Goal: Information Seeking & Learning: Find specific fact

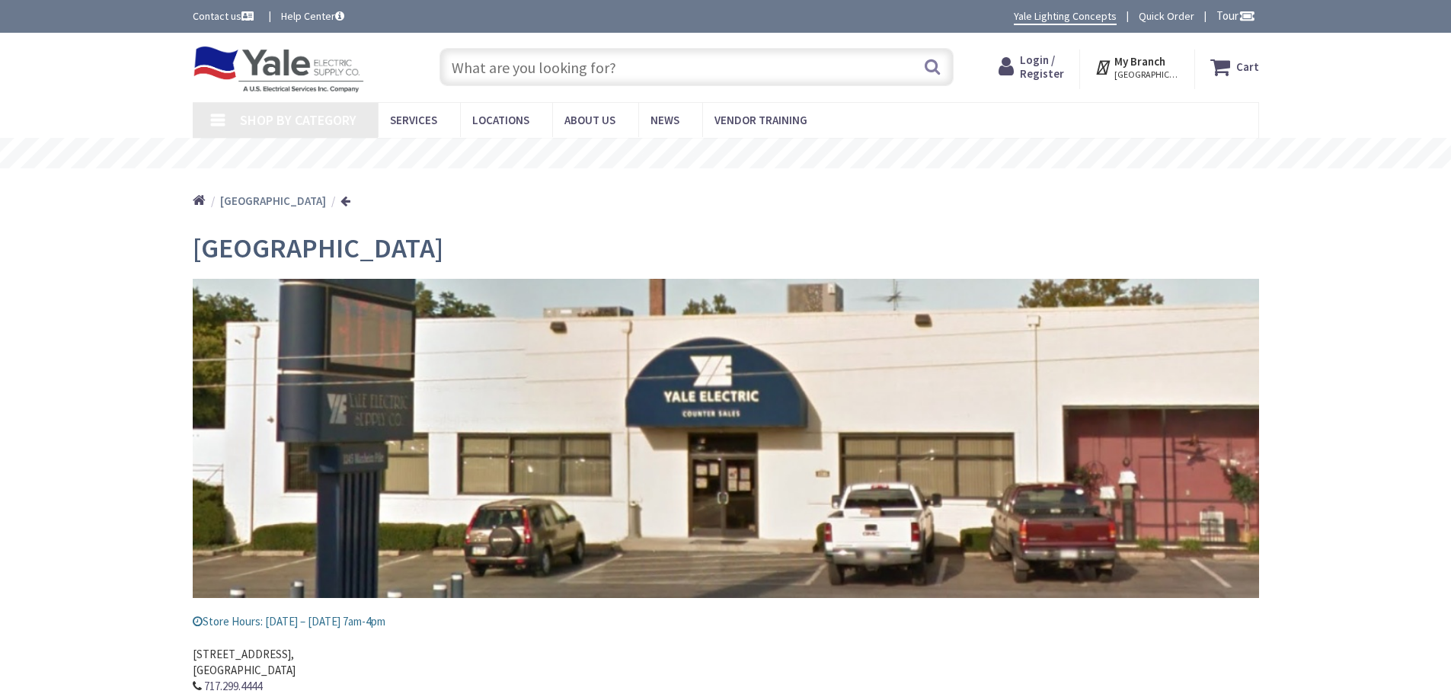
type input "[PERSON_NAME][GEOGRAPHIC_DATA], [GEOGRAPHIC_DATA]"
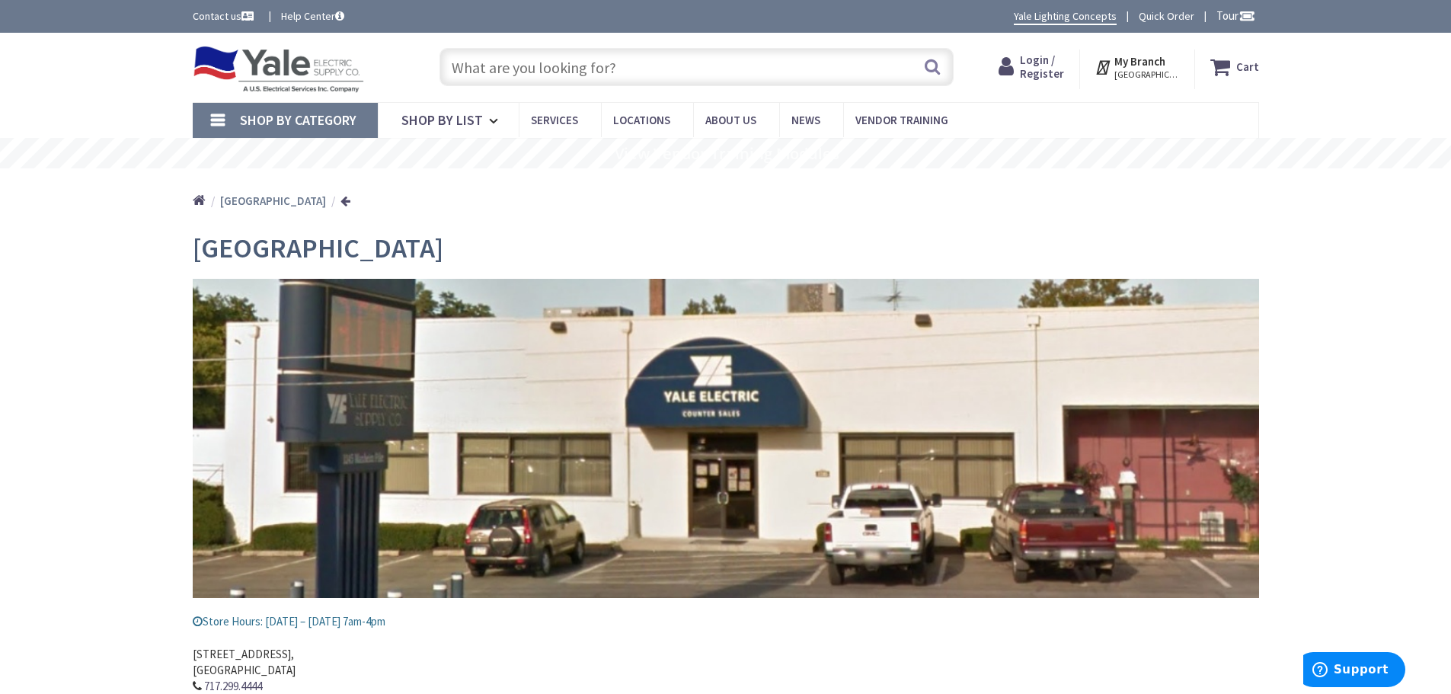
click at [511, 66] on input "text" at bounding box center [697, 67] width 514 height 38
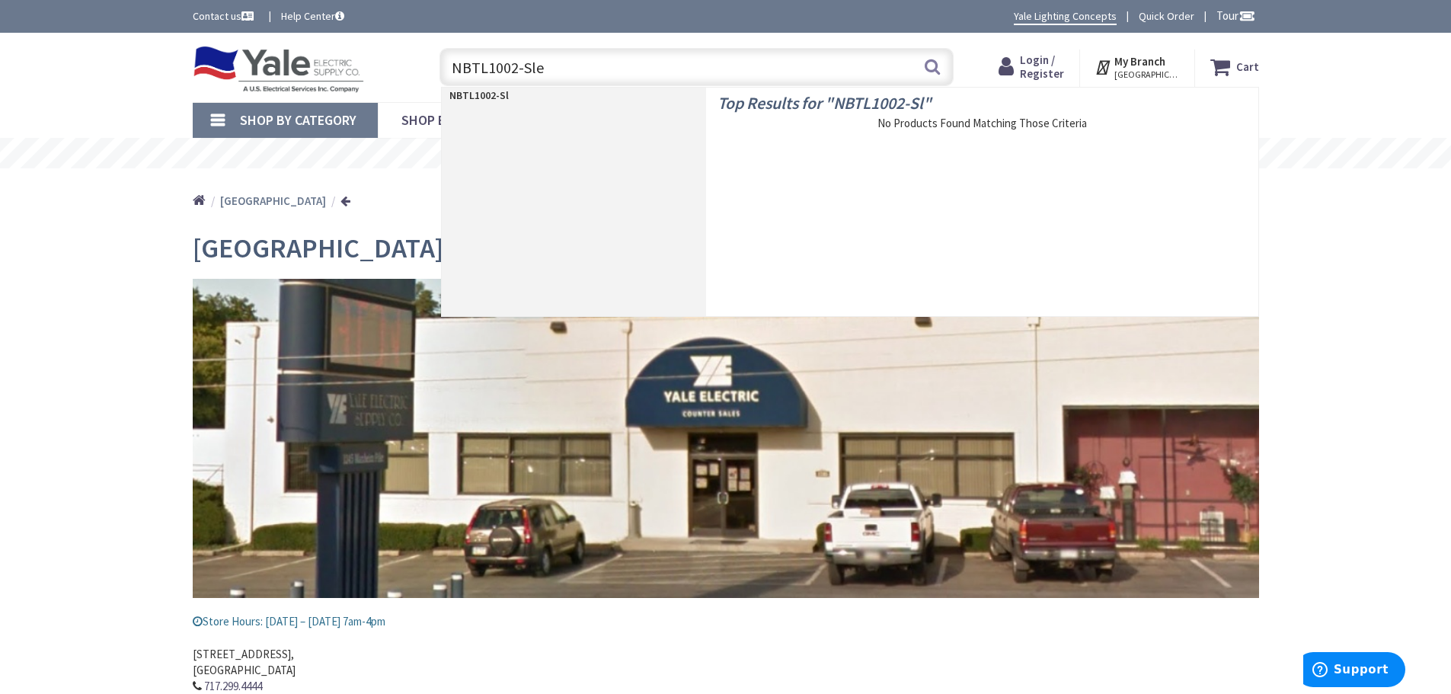
type input "NBTL1002-Sled"
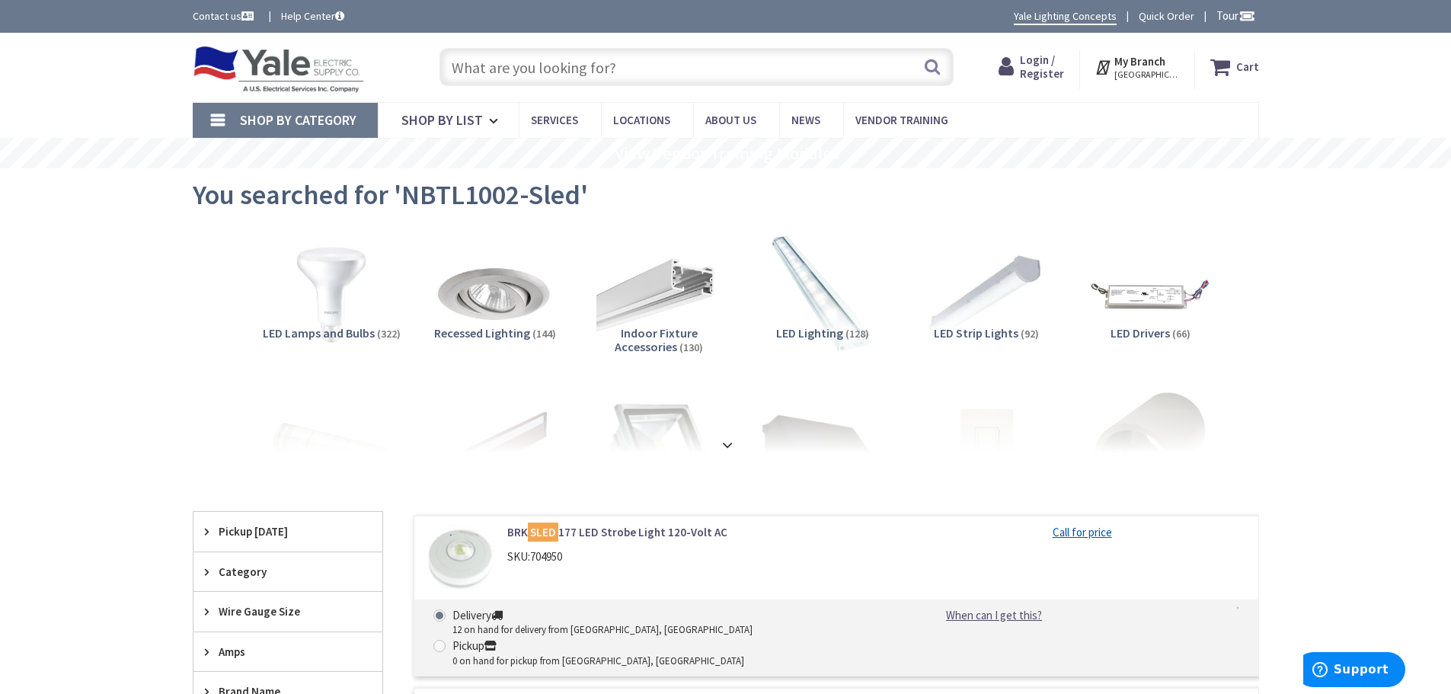
click at [633, 69] on input "text" at bounding box center [697, 67] width 514 height 38
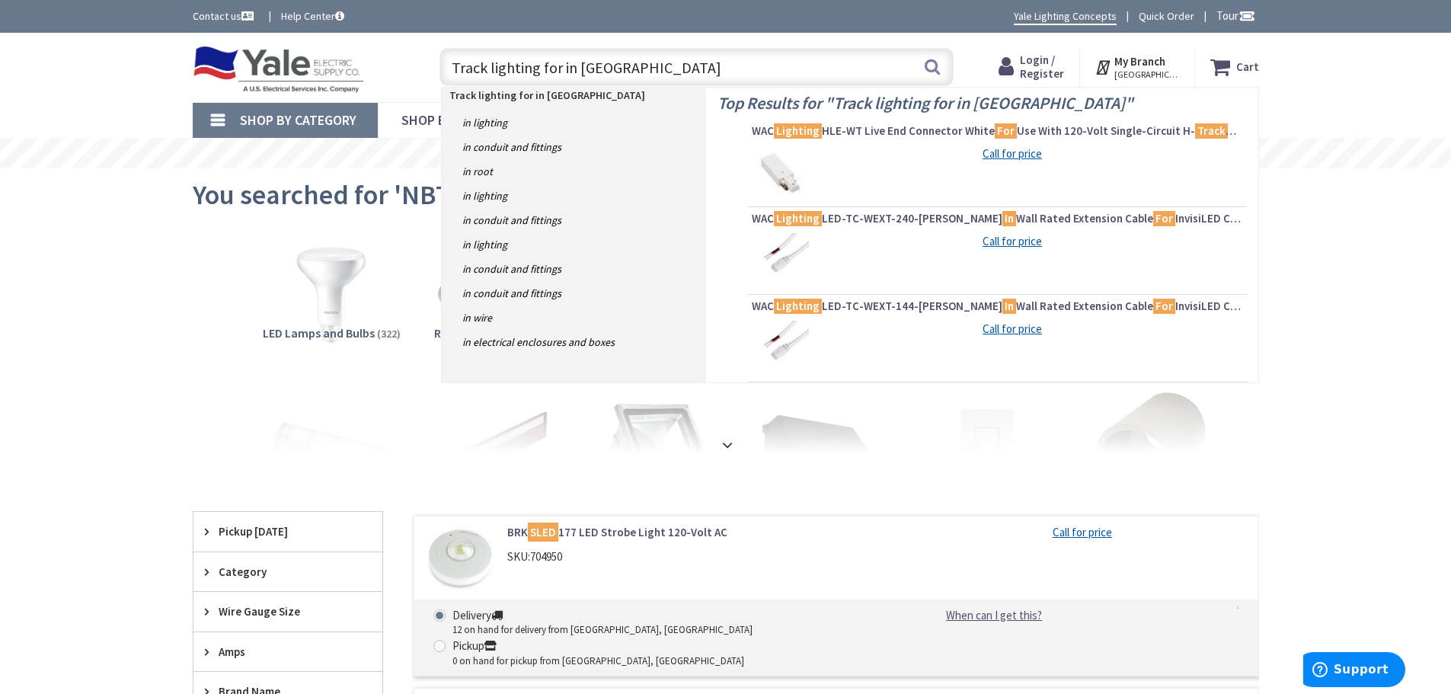
type input "Track lighting for in Kitchen"
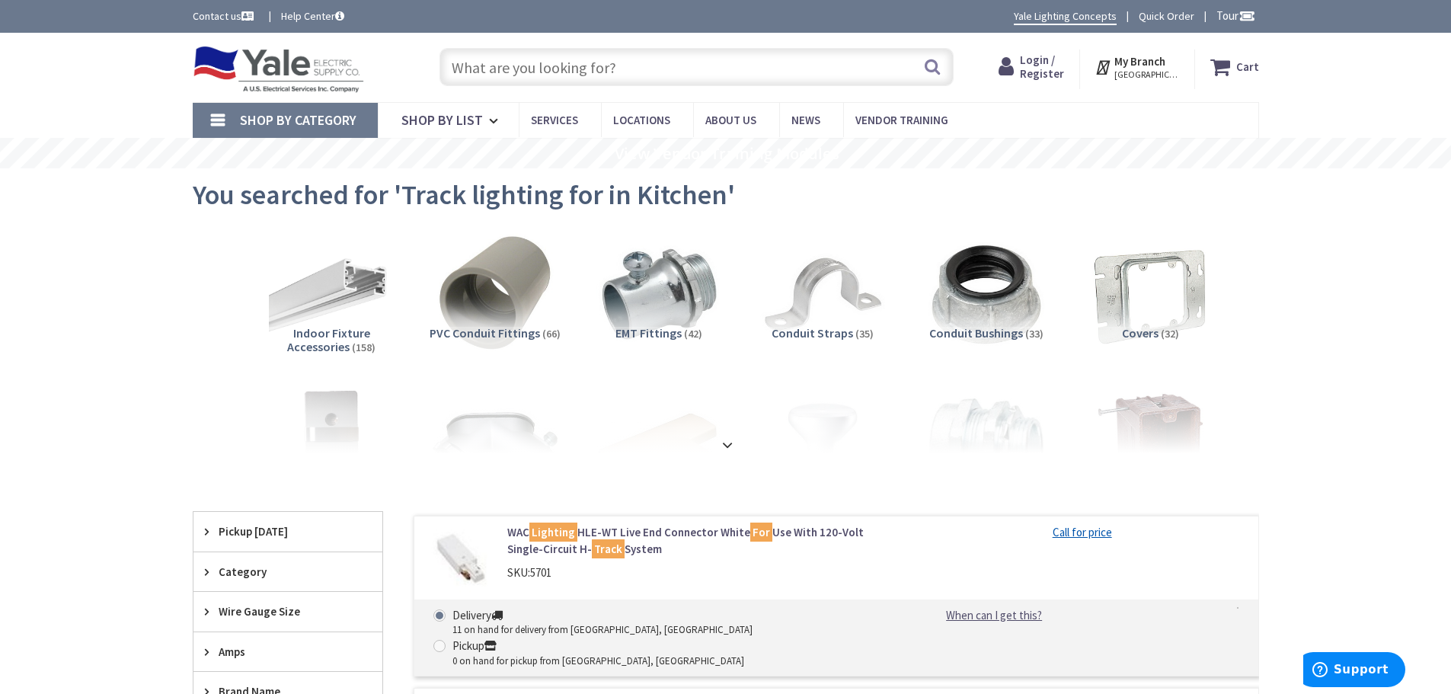
scroll to position [229, 0]
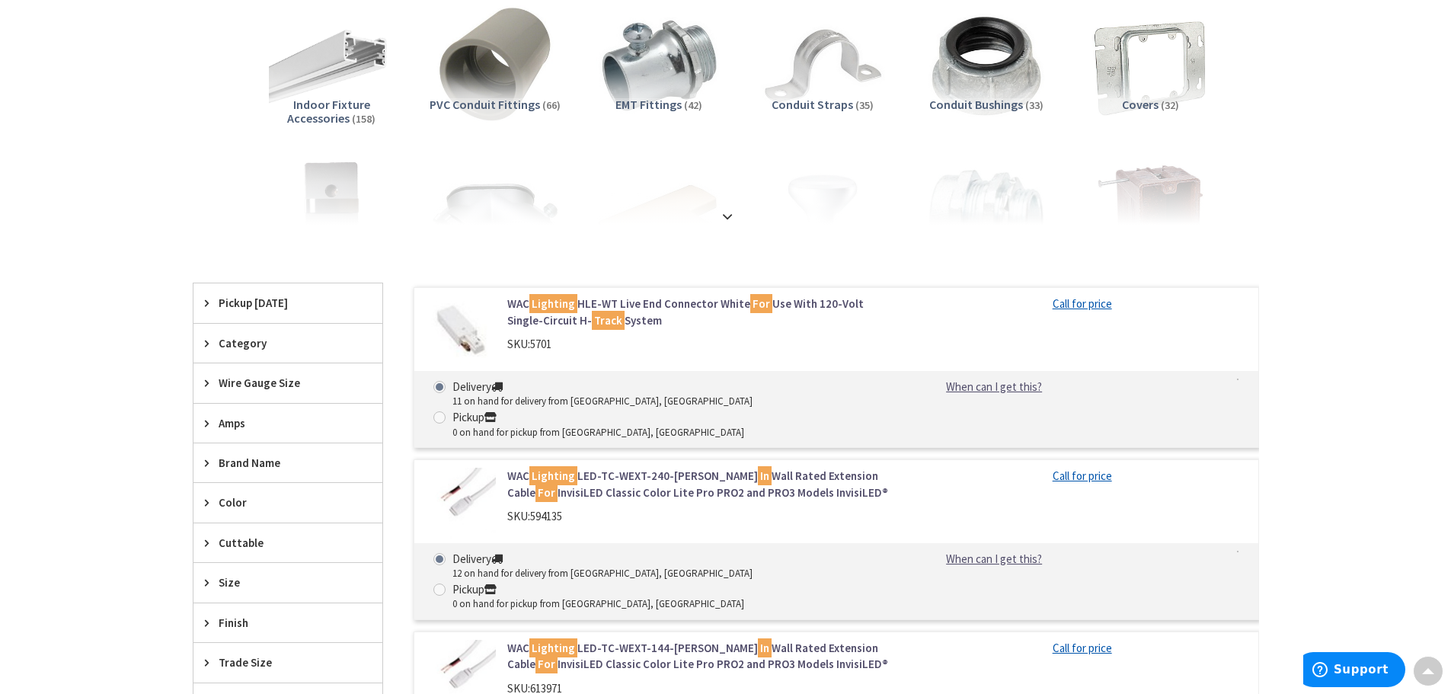
click at [251, 344] on span "Category" at bounding box center [281, 343] width 124 height 16
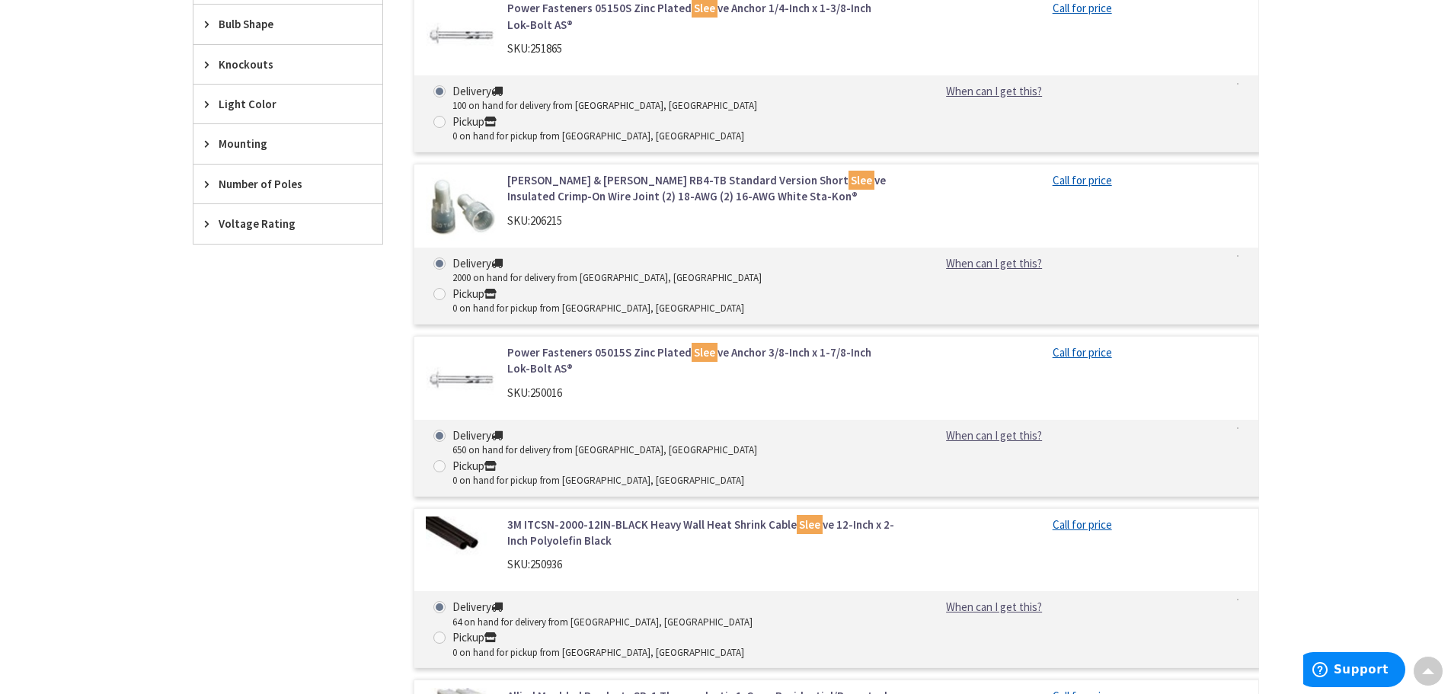
scroll to position [1295, 0]
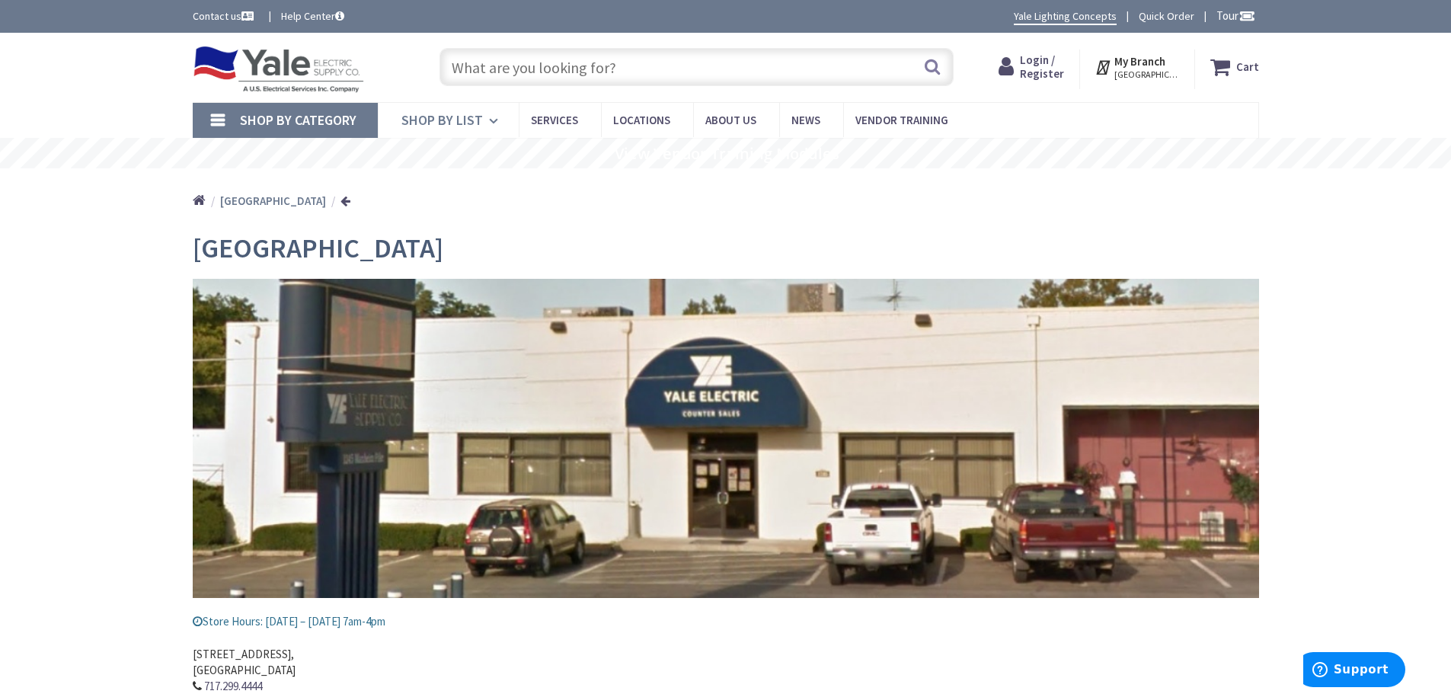
click at [491, 122] on icon at bounding box center [496, 121] width 14 height 34
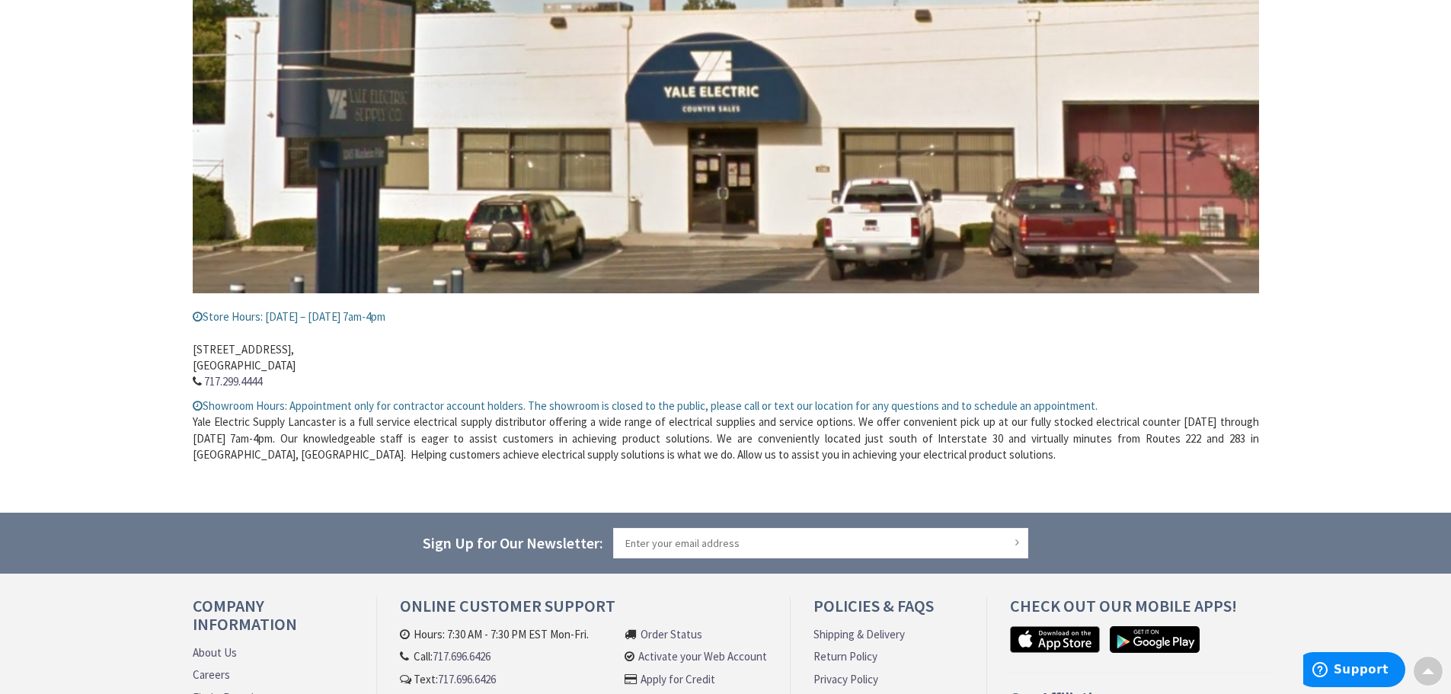
scroll to position [480, 0]
